Goal: Task Accomplishment & Management: Use online tool/utility

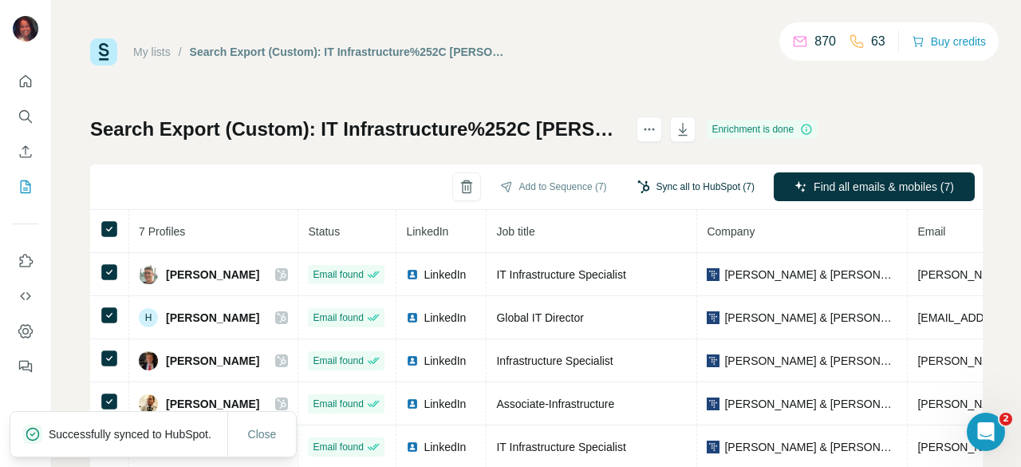
click at [665, 192] on button "Sync all to HubSpot (7)" at bounding box center [696, 187] width 140 height 24
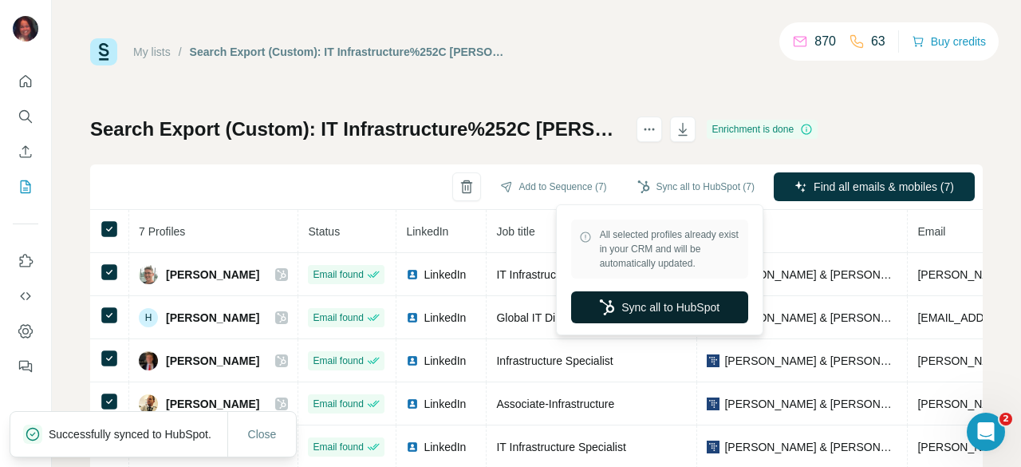
click at [645, 309] on button "Sync all to HubSpot" at bounding box center [659, 307] width 177 height 32
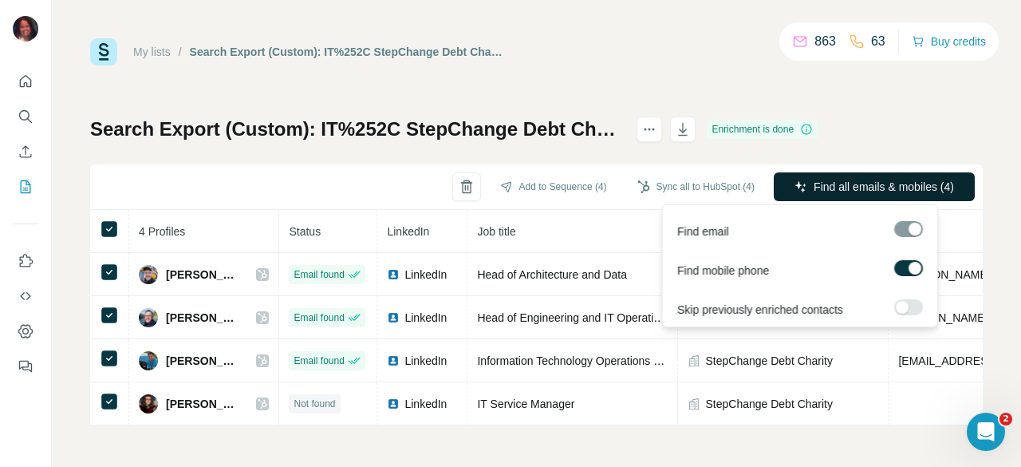
click at [876, 178] on button "Find all emails & mobiles (4)" at bounding box center [874, 186] width 201 height 29
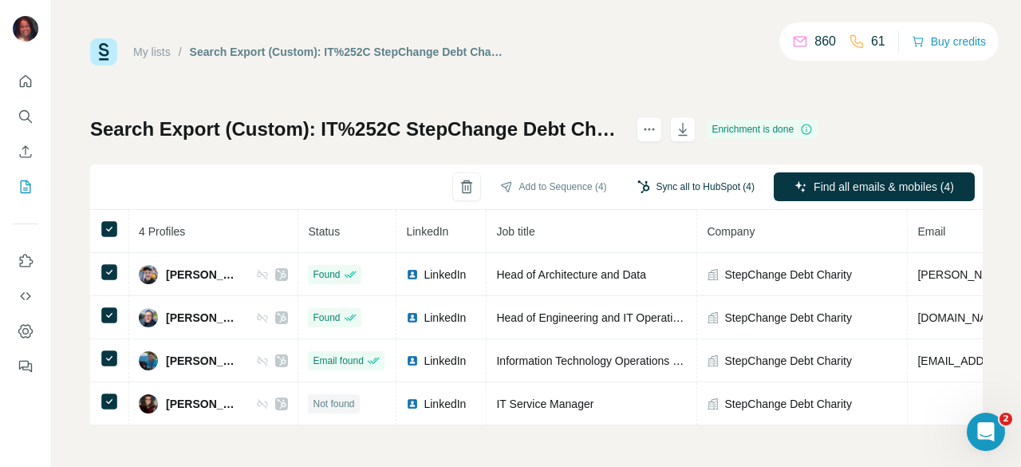
click at [724, 184] on button "Sync all to HubSpot (4)" at bounding box center [696, 187] width 140 height 24
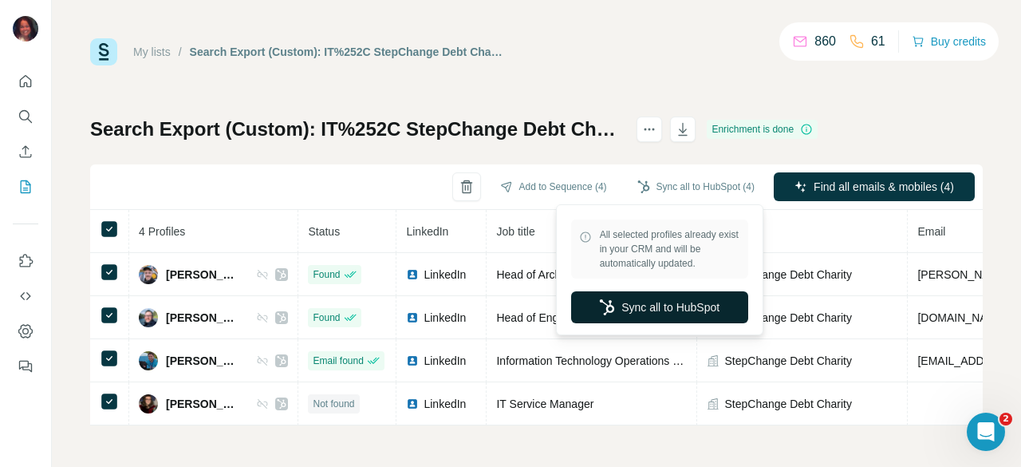
click at [651, 300] on button "Sync all to HubSpot" at bounding box center [659, 307] width 177 height 32
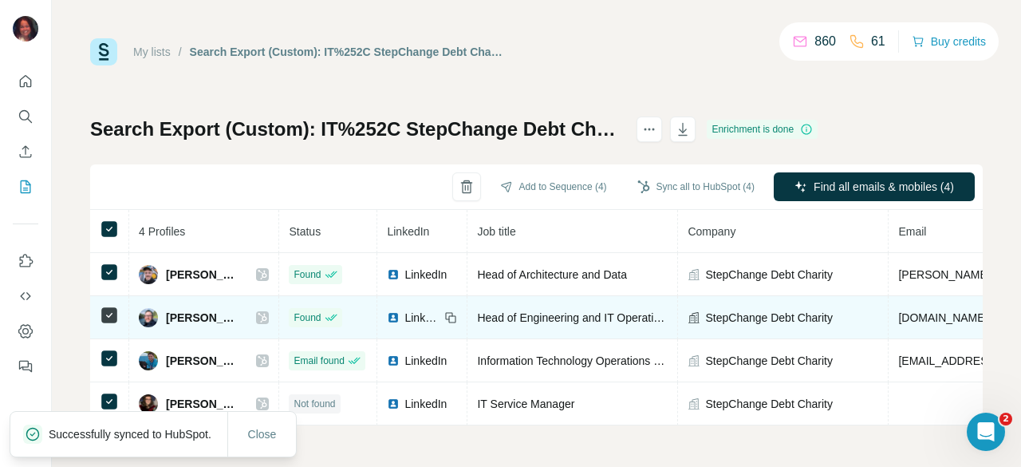
scroll to position [4, 0]
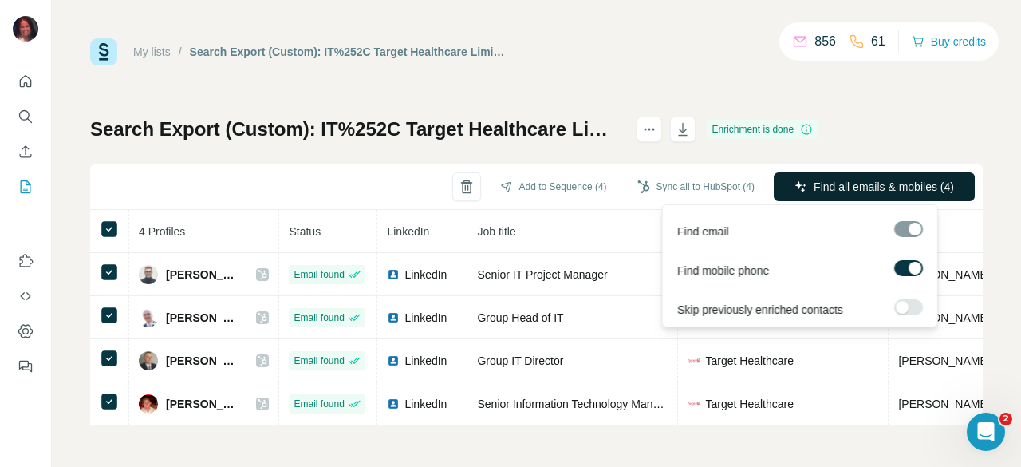
click at [855, 180] on span "Find all emails & mobiles (4)" at bounding box center [884, 187] width 140 height 16
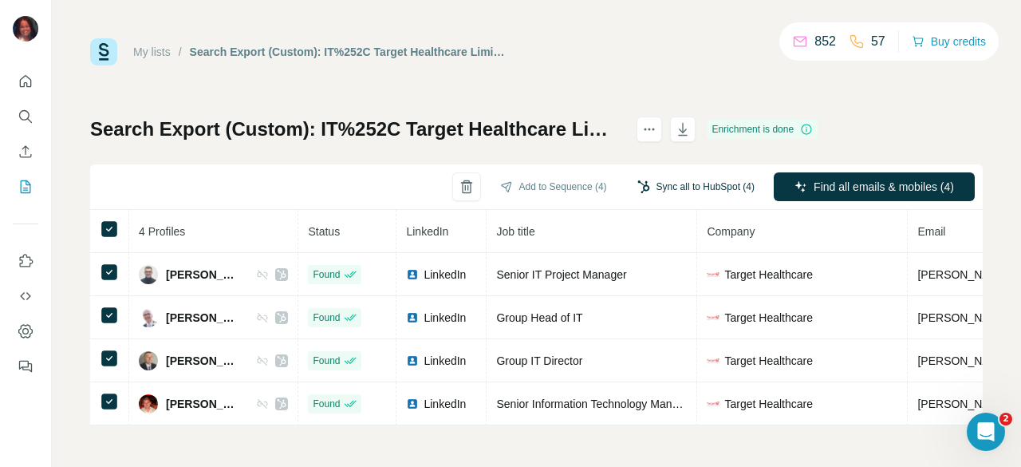
click at [684, 185] on button "Sync all to HubSpot (4)" at bounding box center [696, 187] width 140 height 24
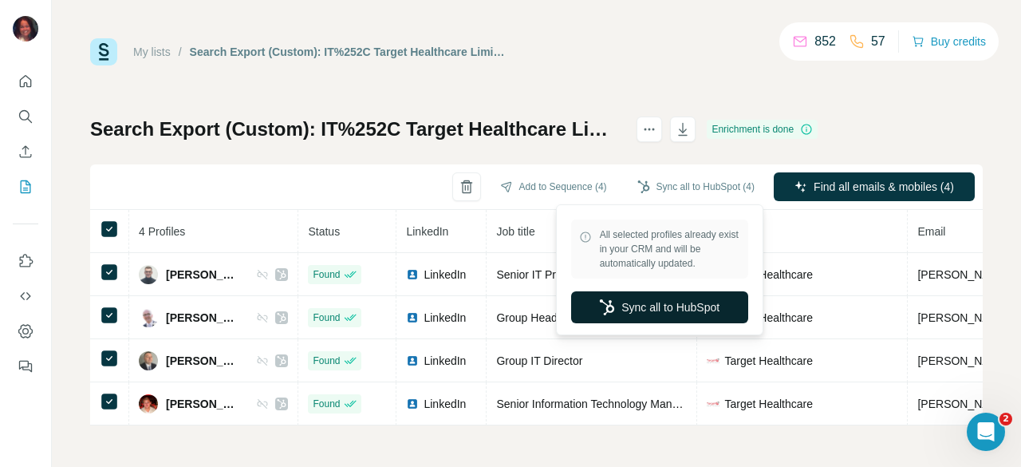
click at [637, 301] on button "Sync all to HubSpot" at bounding box center [659, 307] width 177 height 32
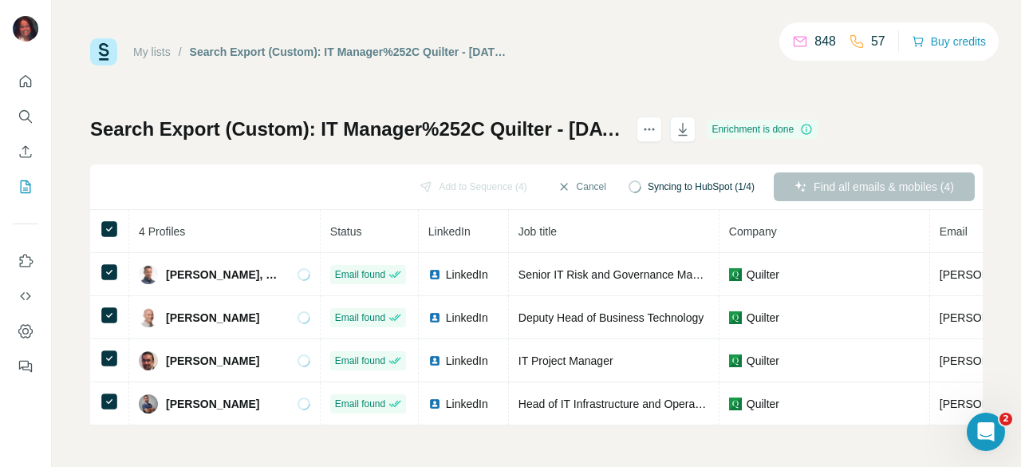
click at [897, 187] on div "Find all emails & mobiles (4)" at bounding box center [874, 186] width 201 height 29
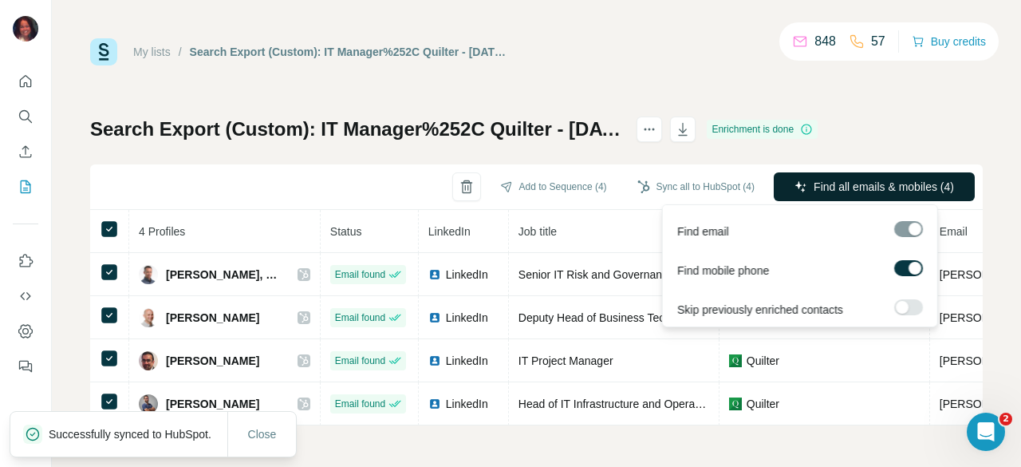
click at [897, 187] on span "Find all emails & mobiles (4)" at bounding box center [884, 187] width 140 height 16
